Goal: Task Accomplishment & Management: Manage account settings

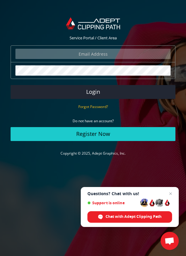
type input "manager@adeptgraphics.com"
click at [68, 144] on div "Service Portal / Client Area manager@adeptgraphics.com The login field is requi…" at bounding box center [93, 82] width 174 height 135
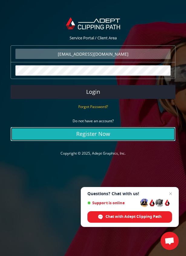
click at [66, 139] on link "Register Now" at bounding box center [93, 134] width 165 height 14
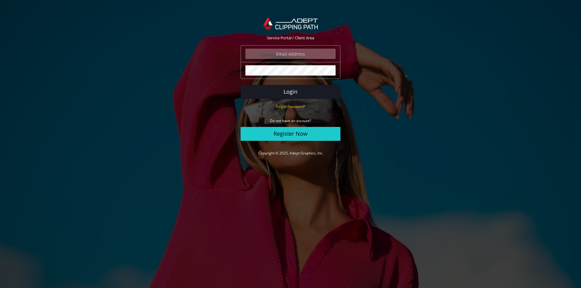
type input "manager@adeptgraphics.com"
click at [291, 93] on button "Login" at bounding box center [290, 92] width 100 height 14
